Goal: Find specific page/section: Find specific page/section

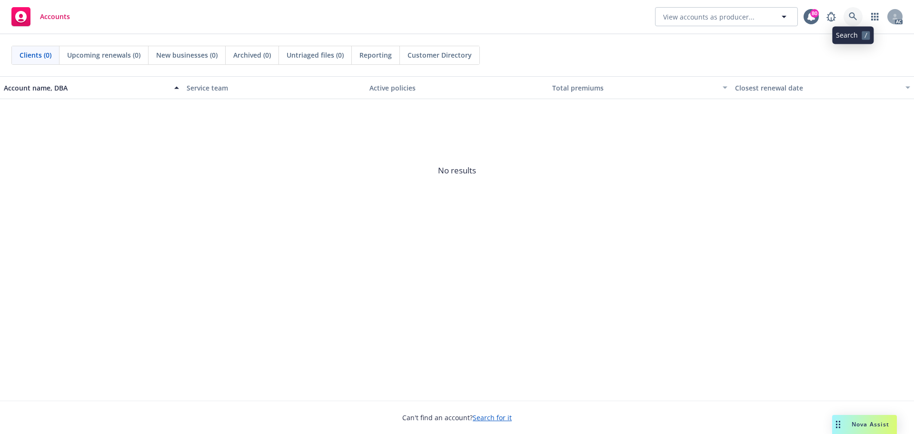
click at [848, 12] on link at bounding box center [852, 16] width 19 height 19
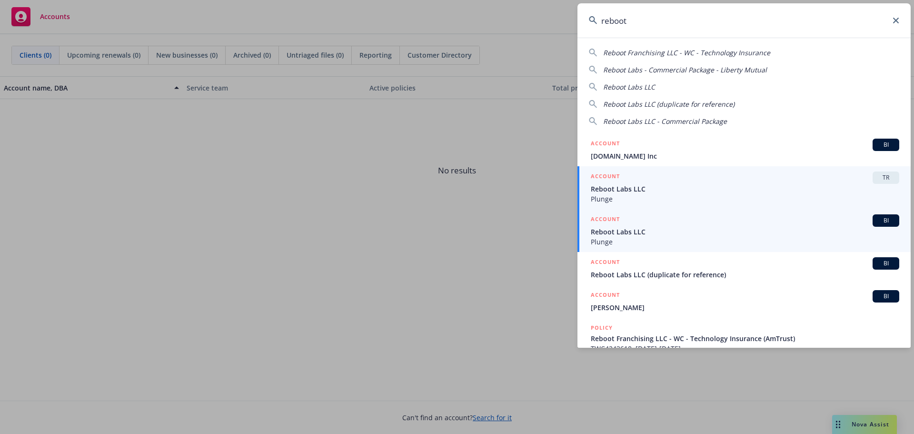
type input "reboot"
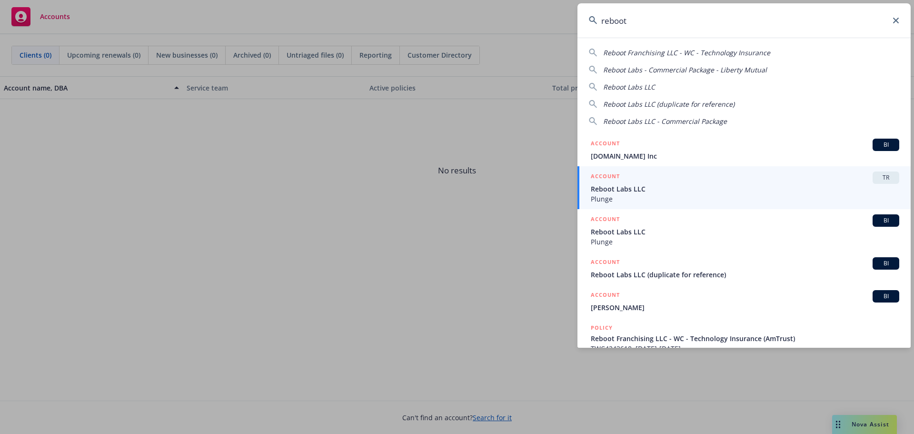
click at [656, 234] on span "Reboot Labs LLC" at bounding box center [745, 232] width 308 height 10
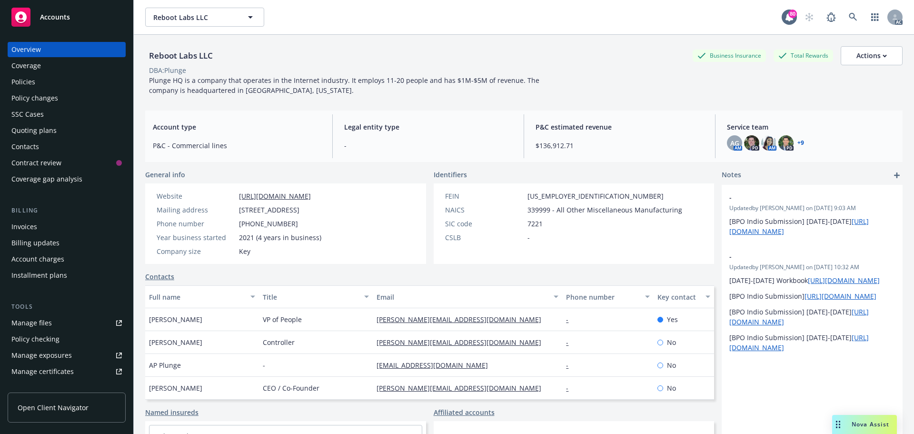
click at [22, 81] on div "Policies" at bounding box center [23, 81] width 24 height 15
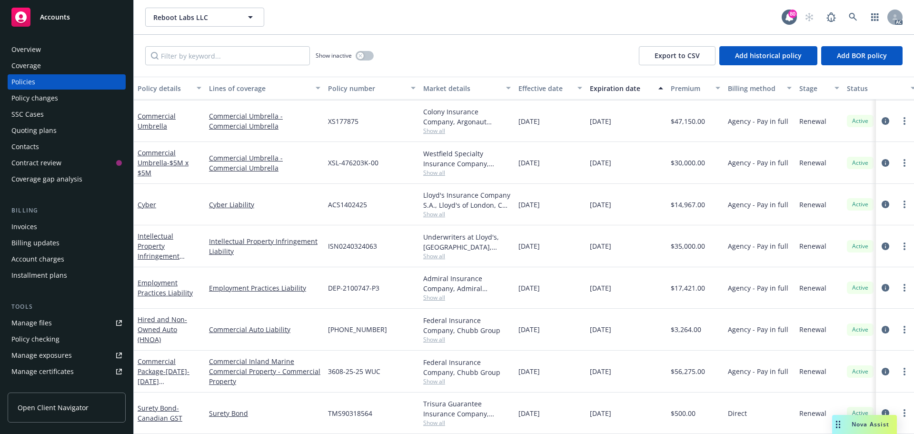
scroll to position [152, 0]
